Goal: Task Accomplishment & Management: Use online tool/utility

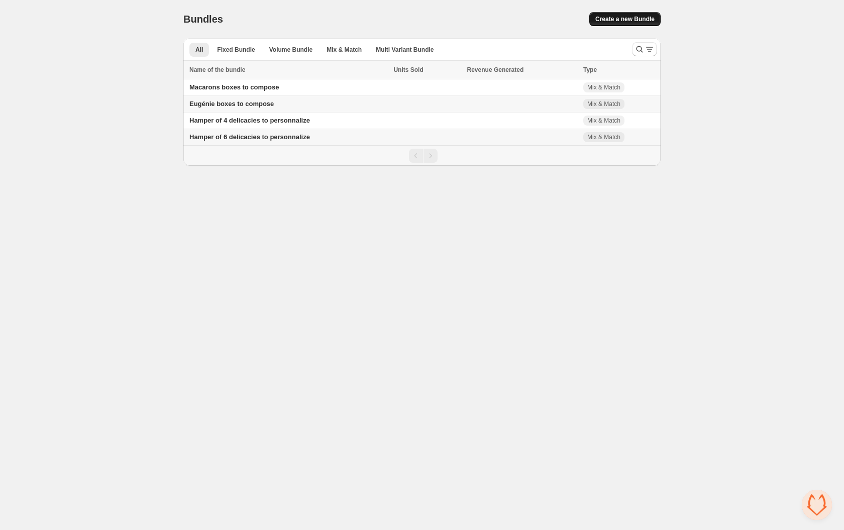
click at [616, 17] on span "Create a new Bundle" at bounding box center [625, 19] width 59 height 8
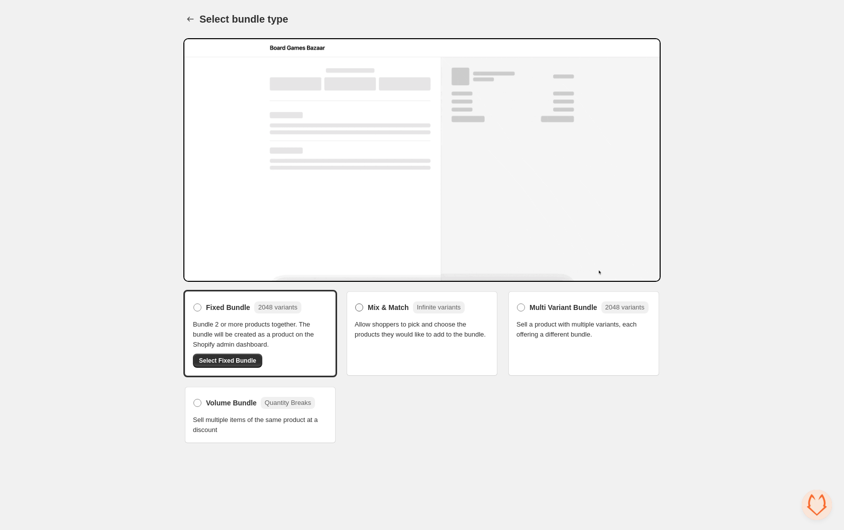
click at [374, 303] on span "Mix & Match" at bounding box center [388, 308] width 41 height 10
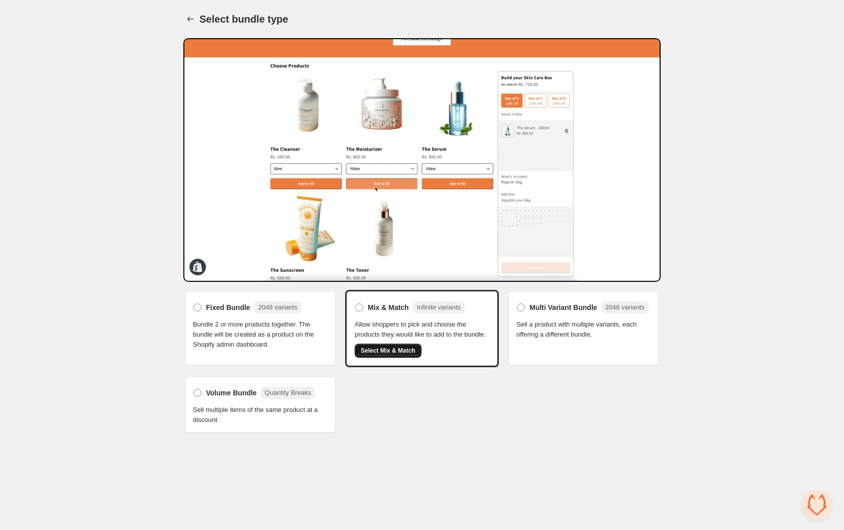
click at [382, 355] on span "Select Mix & Match" at bounding box center [388, 351] width 55 height 8
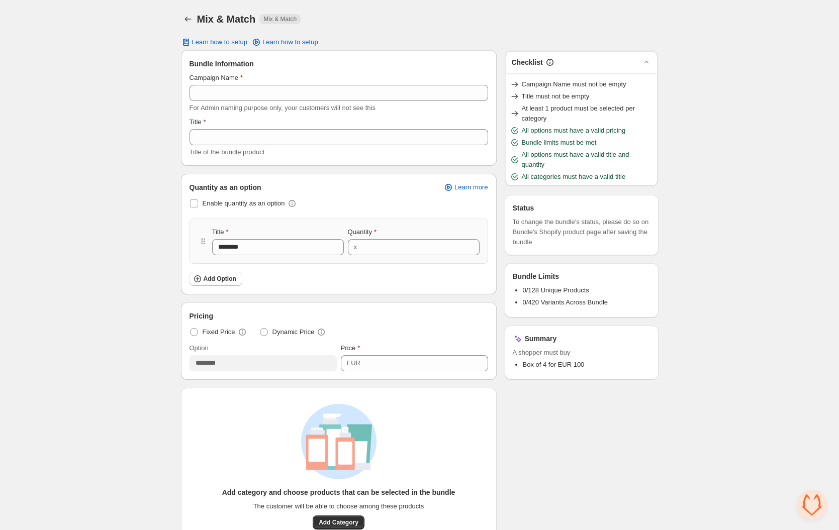
click at [472, 18] on div "Mix & Match Mix & Match" at bounding box center [427, 19] width 461 height 14
click at [190, 16] on icon "Back" at bounding box center [188, 19] width 10 height 10
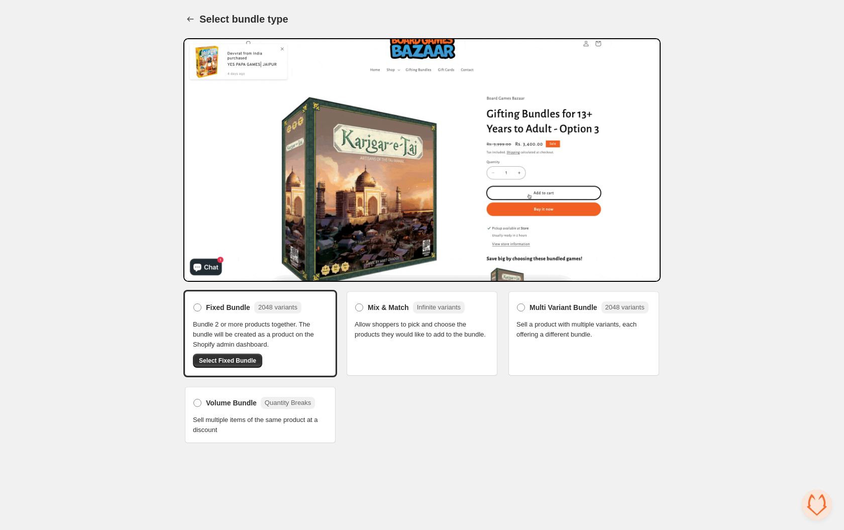
click at [103, 92] on div "Home Bundles Analytics Plan and Billing Select bundle type. This page is ready …" at bounding box center [422, 226] width 844 height 453
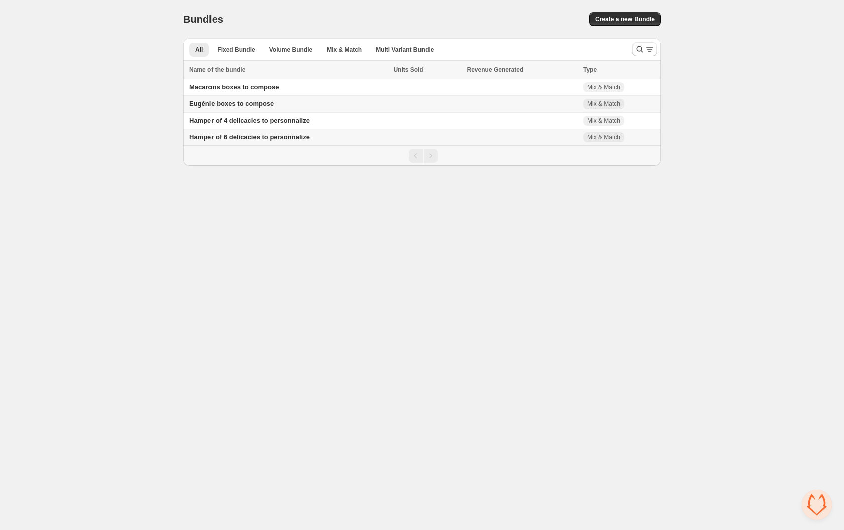
click at [124, 192] on body "Home Bundles Analytics Plan and Billing Bundles. This page is ready Bundles Cre…" at bounding box center [422, 265] width 844 height 530
click at [135, 145] on div "Home Bundles Analytics Plan and Billing Bundles. This page is ready Bundles Cre…" at bounding box center [422, 83] width 844 height 166
click at [230, 87] on span "Macarons boxes to compose" at bounding box center [233, 87] width 89 height 8
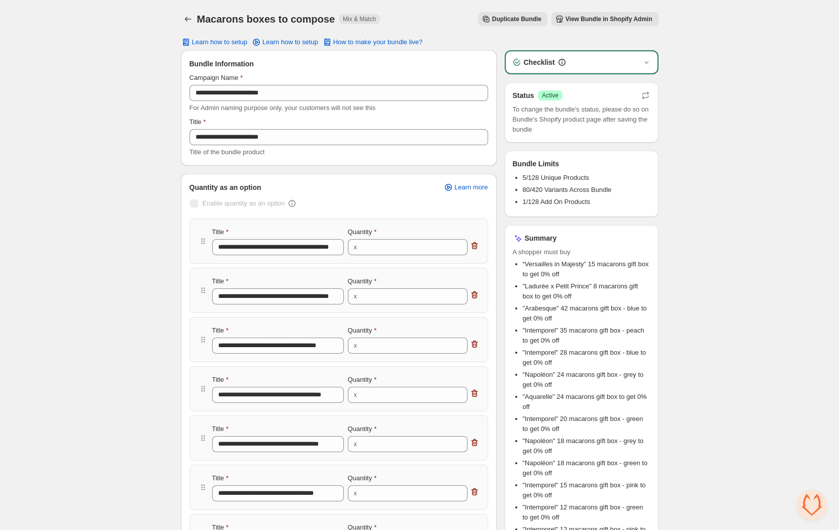
click at [588, 21] on span "View Bundle in Shopify Admin" at bounding box center [608, 19] width 87 height 8
